Goal: Task Accomplishment & Management: Manage account settings

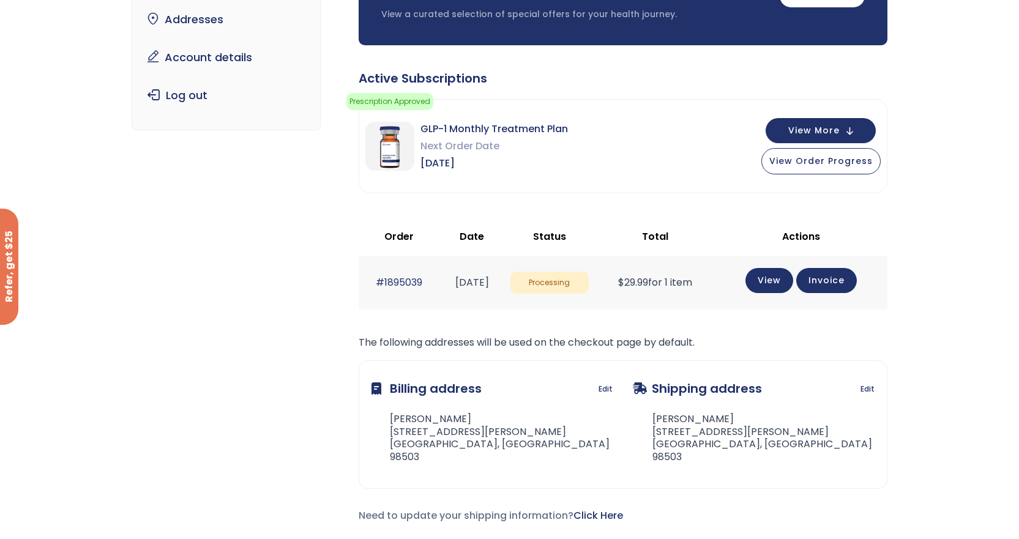
scroll to position [122, 0]
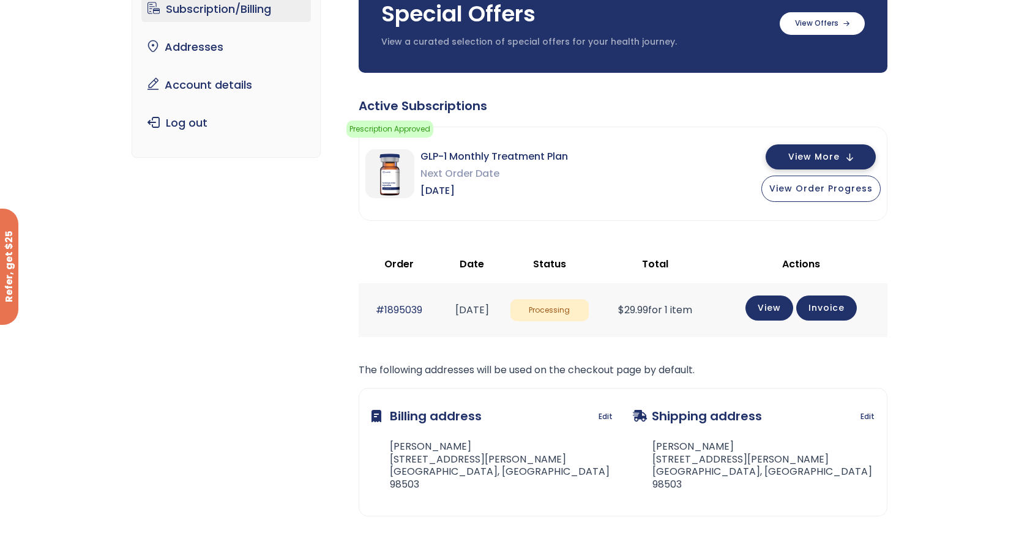
click at [836, 148] on button "View More" at bounding box center [821, 156] width 110 height 25
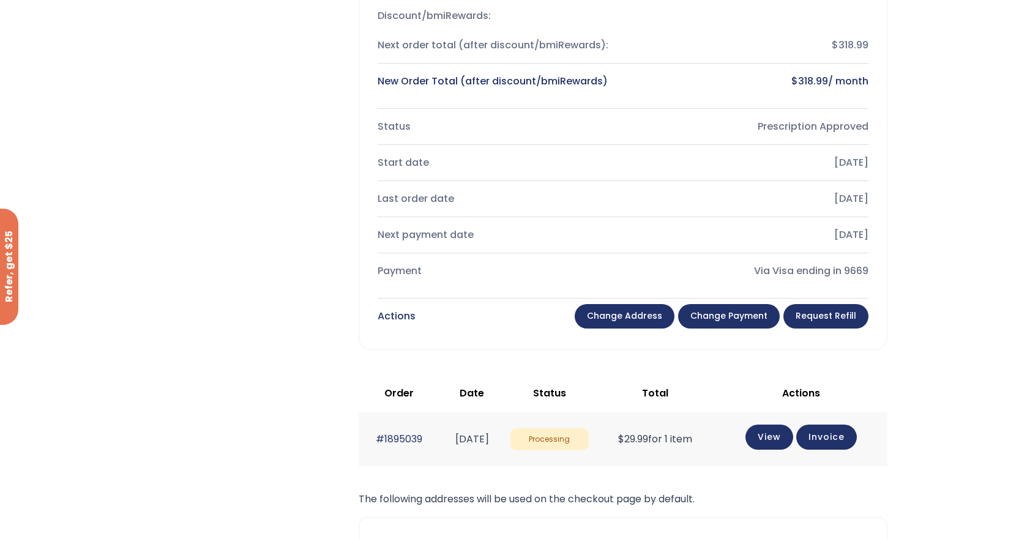
scroll to position [429, 0]
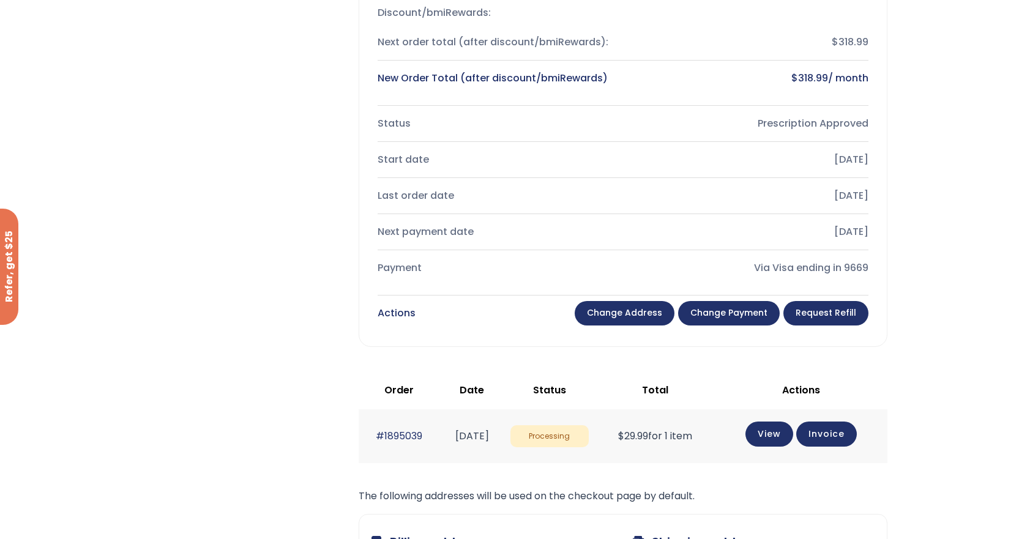
click at [755, 310] on link "Change payment" at bounding box center [729, 313] width 102 height 24
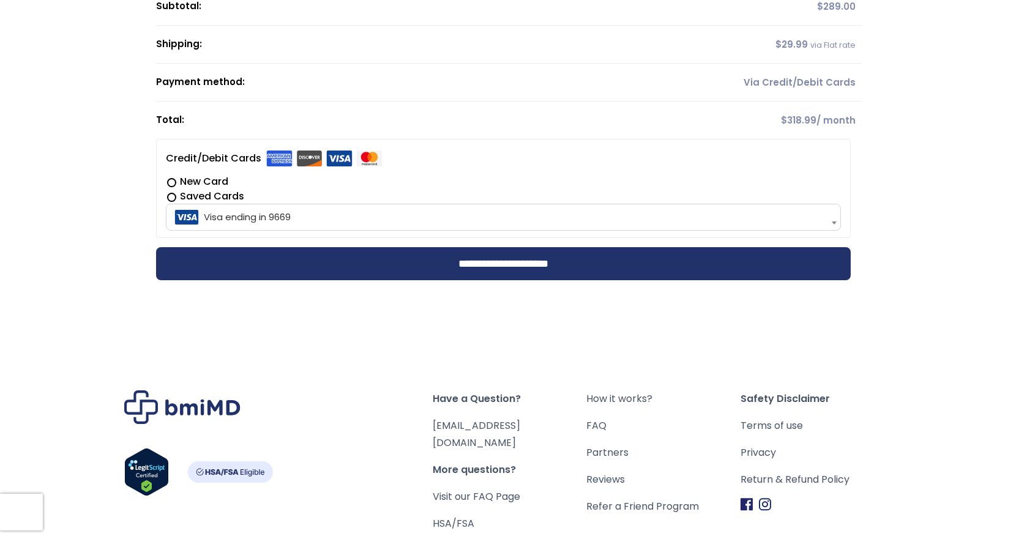
scroll to position [306, 0]
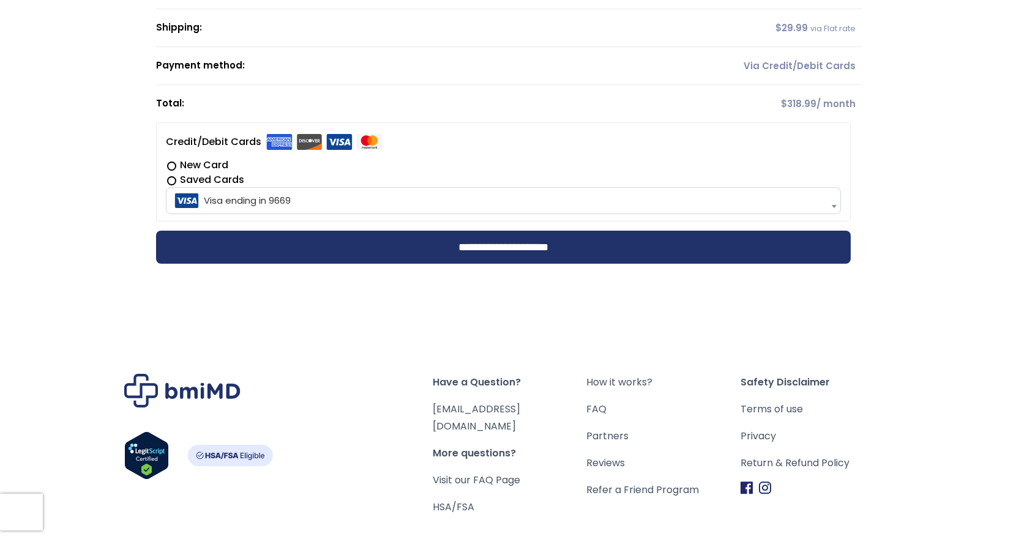
click at [214, 167] on label "New Card" at bounding box center [503, 165] width 675 height 15
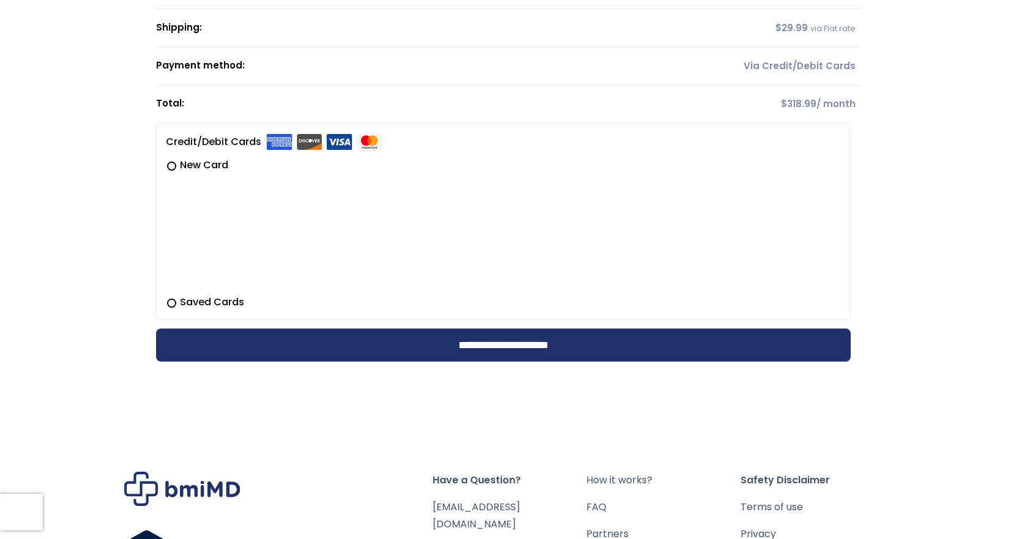
click at [203, 298] on label "Saved Cards" at bounding box center [503, 302] width 675 height 15
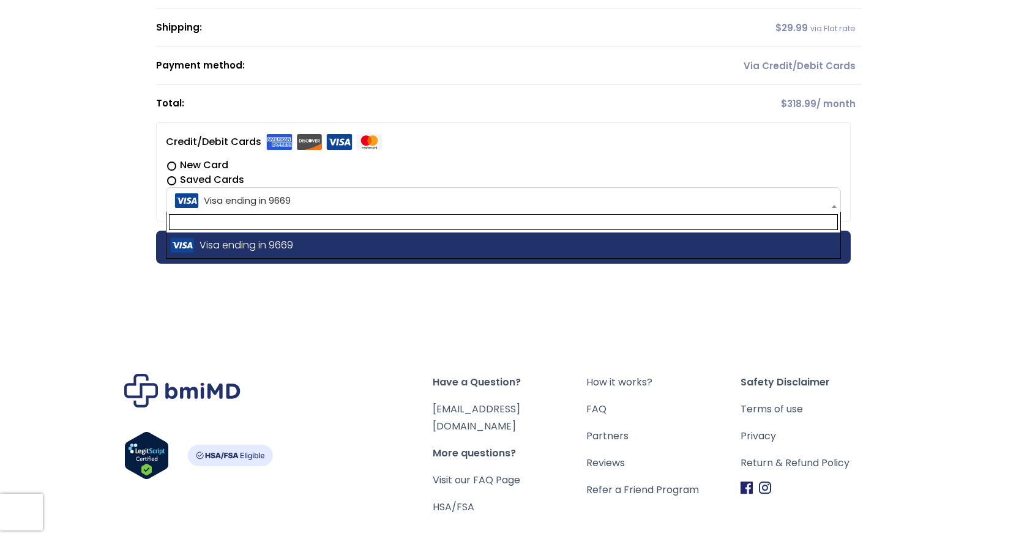
click at [325, 201] on span "Visa ending in 9669" at bounding box center [504, 201] width 668 height 26
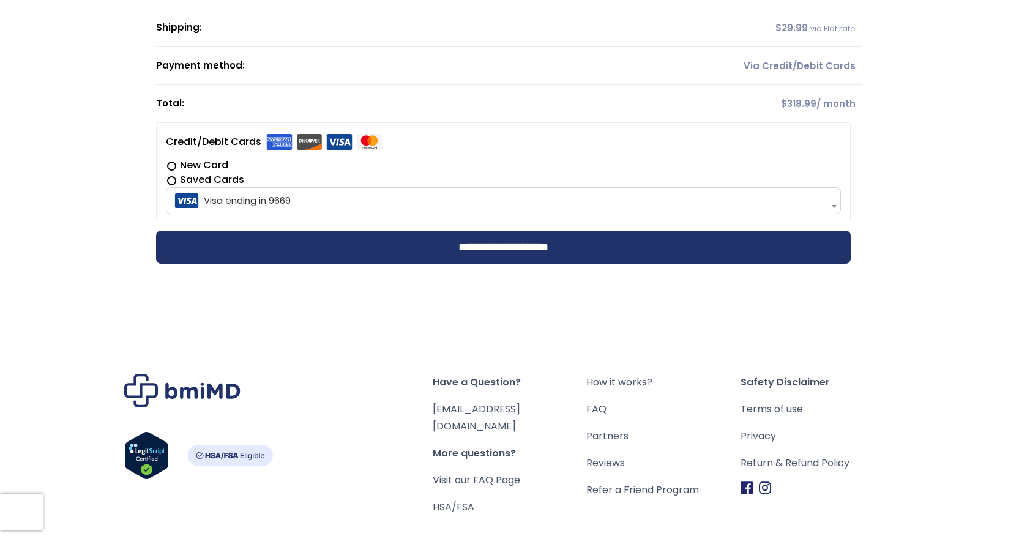
click at [325, 201] on span "Visa ending in 9669" at bounding box center [504, 201] width 668 height 26
click at [934, 323] on div "Have a Question? [EMAIL_ADDRESS][DOMAIN_NAME] More questions? Visit our FAQ Pag…" at bounding box center [510, 467] width 908 height 309
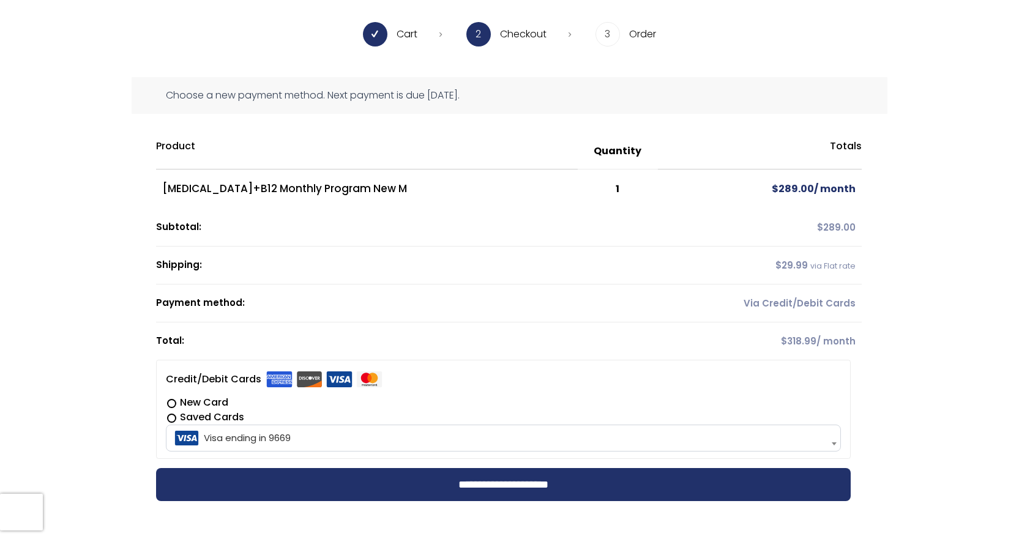
scroll to position [61, 0]
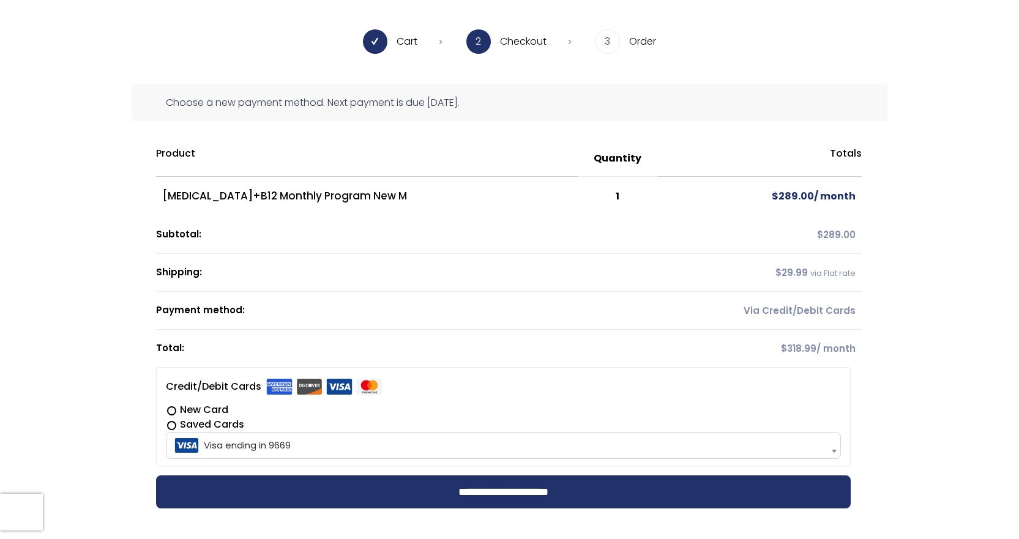
drag, startPoint x: 405, startPoint y: 101, endPoint x: 575, endPoint y: 114, distance: 170.7
click at [575, 114] on div "Choose a new payment method. Next payment is due [DATE]." at bounding box center [510, 102] width 756 height 37
